Goal: Task Accomplishment & Management: Manage account settings

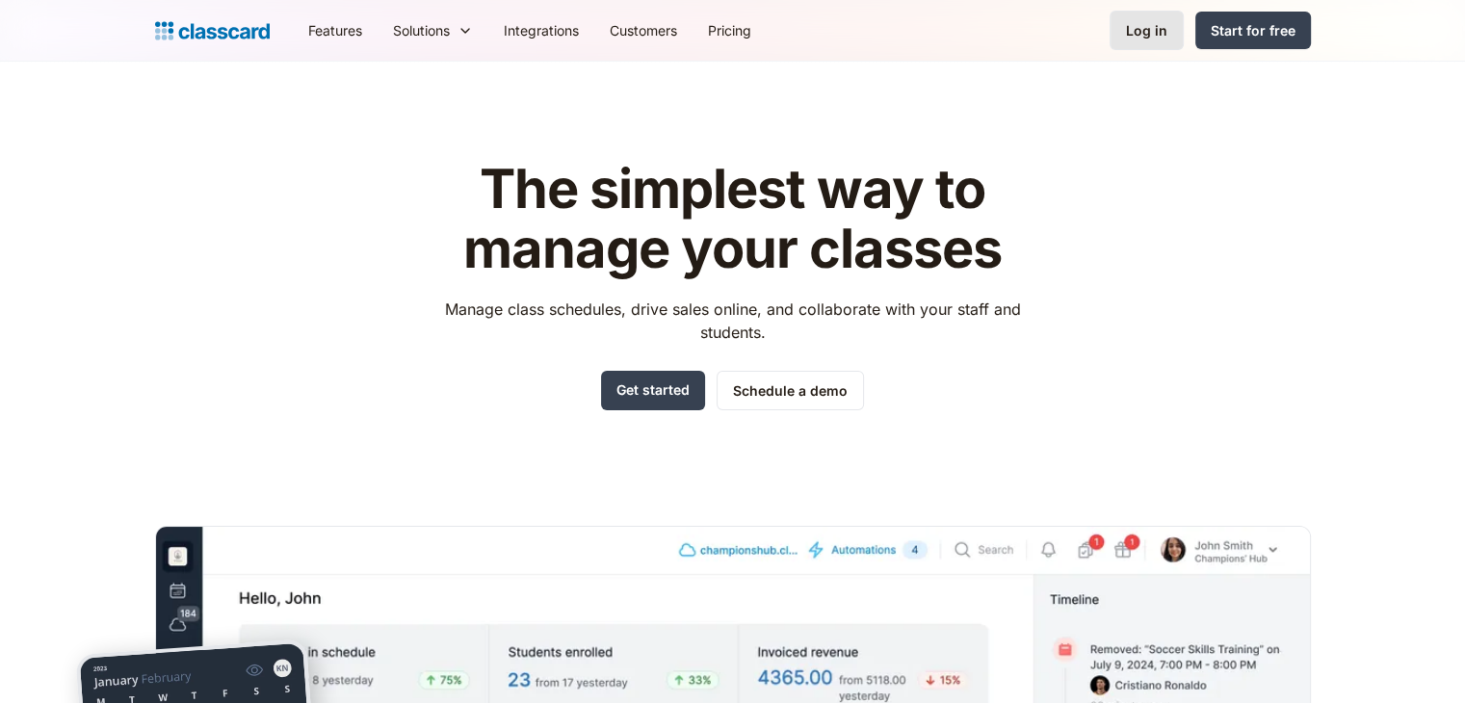
click at [1147, 16] on link "Log in" at bounding box center [1146, 30] width 74 height 39
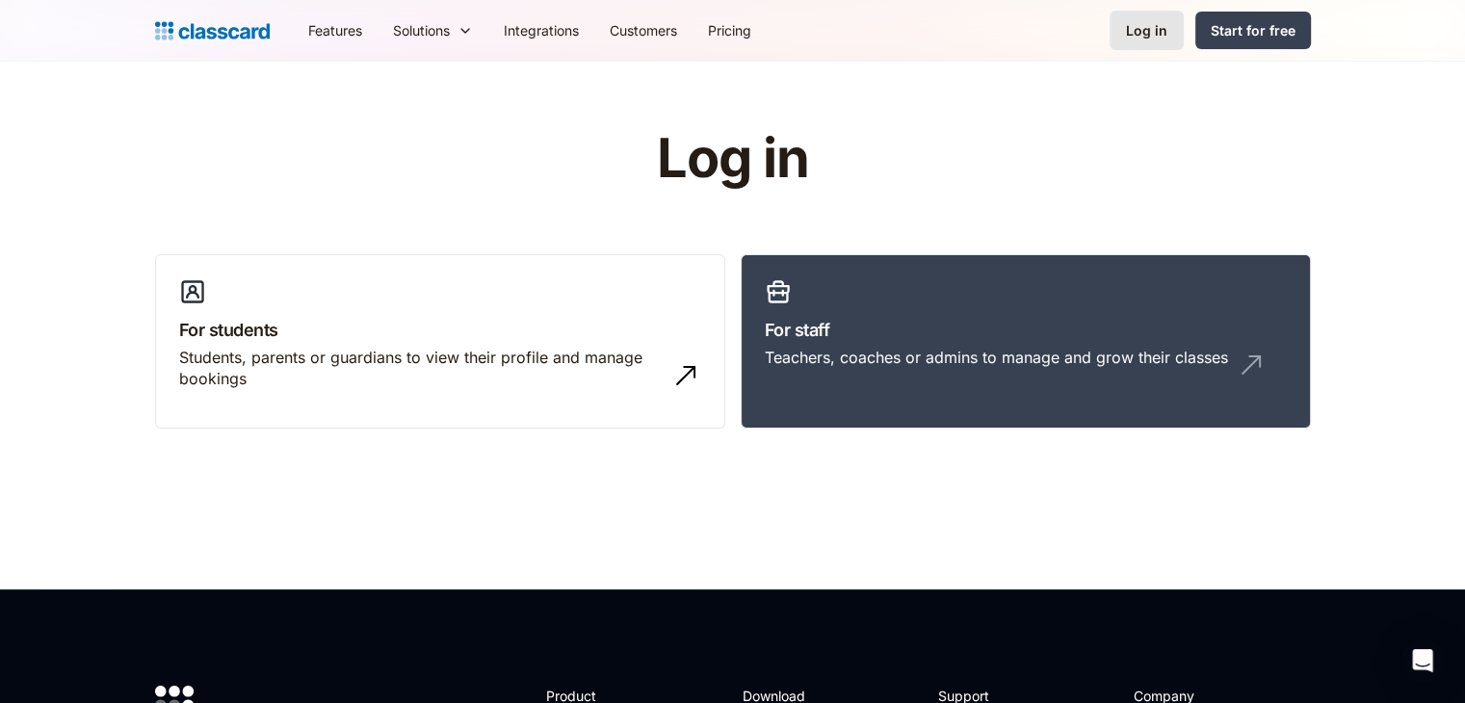
click at [1136, 31] on div "Log in" at bounding box center [1146, 30] width 41 height 20
click at [1008, 363] on div "Teachers, coaches or admins to manage and grow their classes" at bounding box center [996, 357] width 463 height 21
